Goal: Check status: Check status

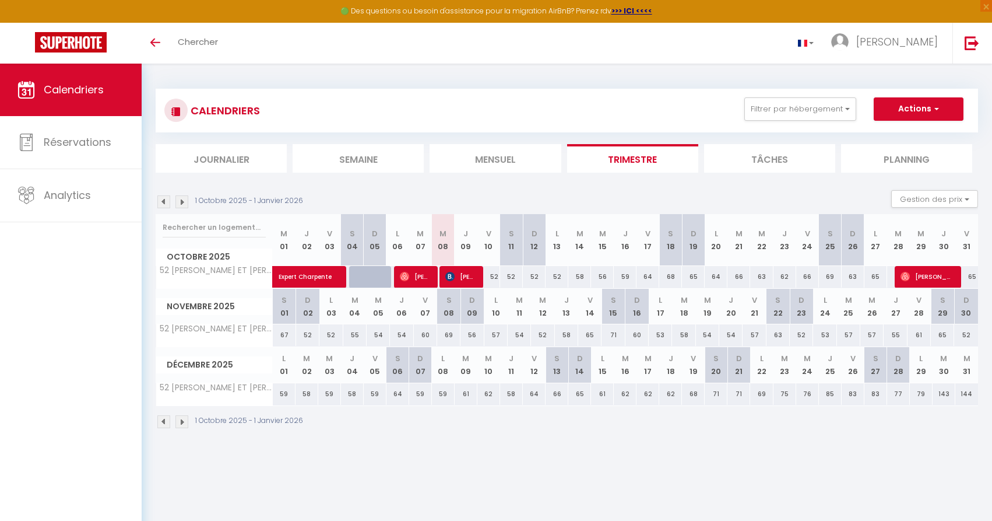
select select
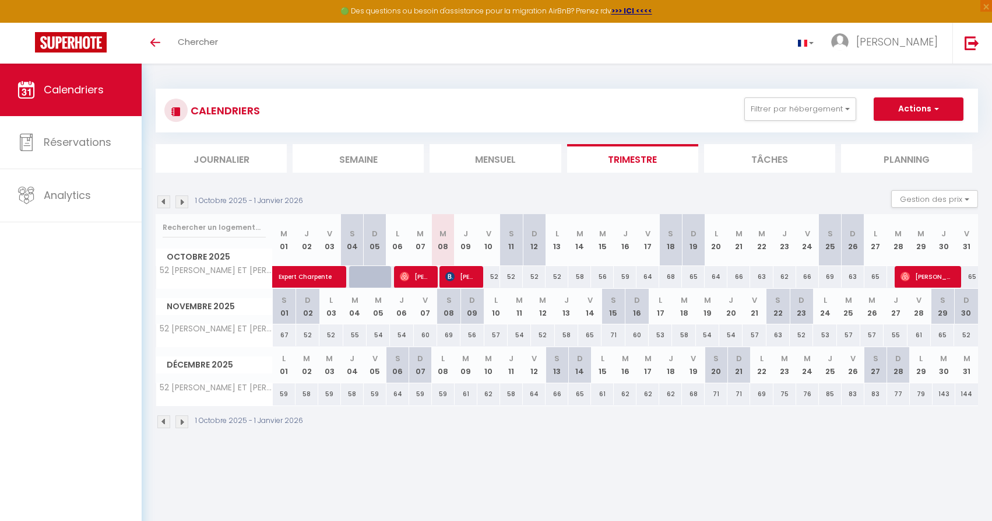
click at [466, 276] on span "[PERSON_NAME]" at bounding box center [460, 276] width 30 height 22
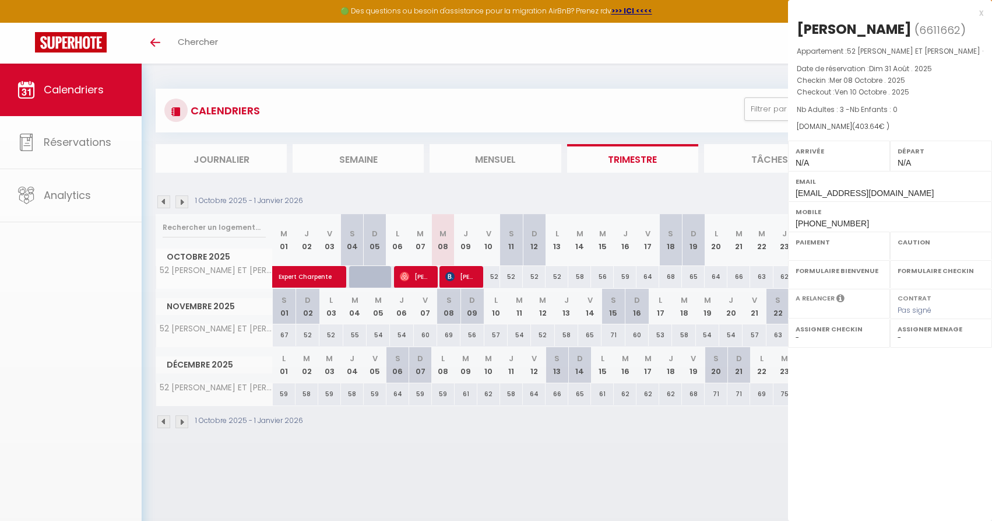
select select "OK"
select select "0"
select select "1"
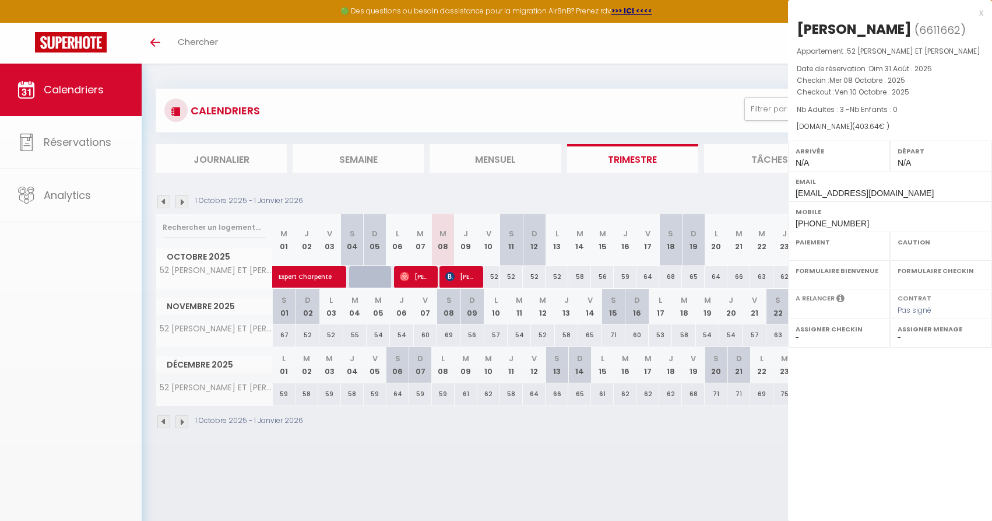
select select
